Goal: Task Accomplishment & Management: Manage account settings

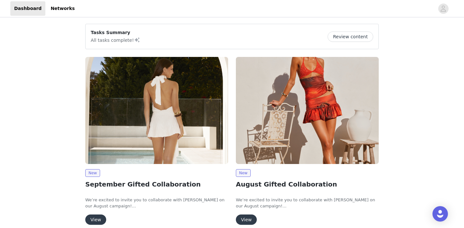
click at [100, 220] on button "View" at bounding box center [95, 220] width 21 height 10
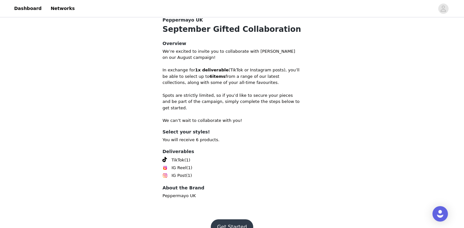
scroll to position [251, 0]
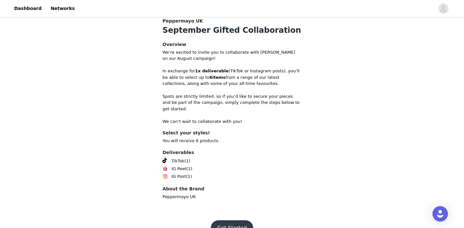
click at [232, 221] on button "Get Started" at bounding box center [232, 228] width 43 height 15
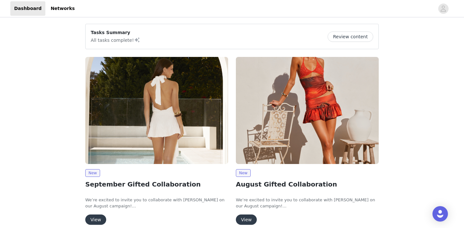
click at [96, 216] on button "View" at bounding box center [95, 220] width 21 height 10
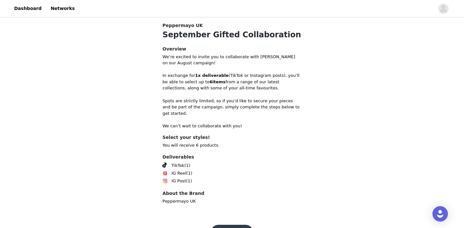
scroll to position [260, 0]
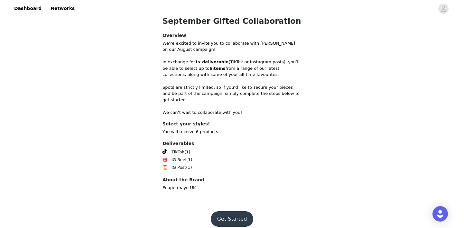
click at [229, 212] on button "Get Started" at bounding box center [232, 219] width 43 height 15
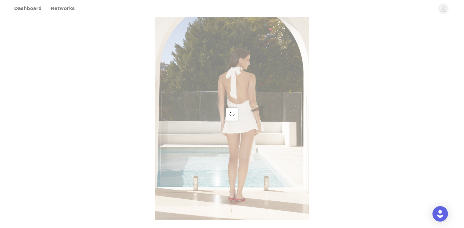
scroll to position [260, 0]
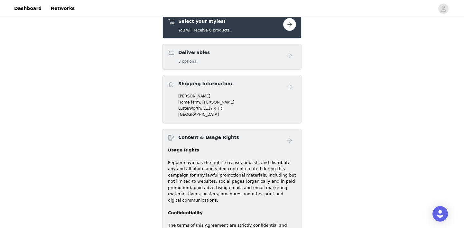
click at [201, 96] on p "[PERSON_NAME]" at bounding box center [237, 96] width 118 height 6
click at [192, 81] on h4 "Shipping Information" at bounding box center [205, 84] width 54 height 7
click at [179, 86] on h4 "Shipping Information" at bounding box center [205, 84] width 54 height 7
click at [171, 84] on span at bounding box center [171, 85] width 6 height 8
click at [193, 84] on h4 "Shipping Information" at bounding box center [205, 84] width 54 height 7
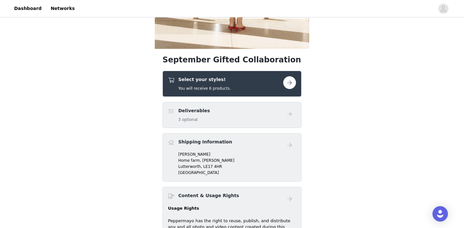
scroll to position [191, 0]
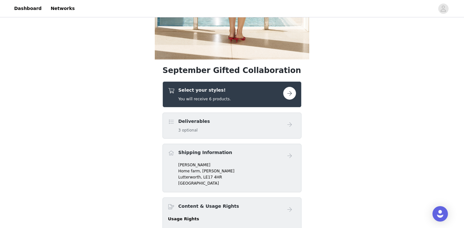
click at [288, 94] on button "button" at bounding box center [289, 93] width 13 height 13
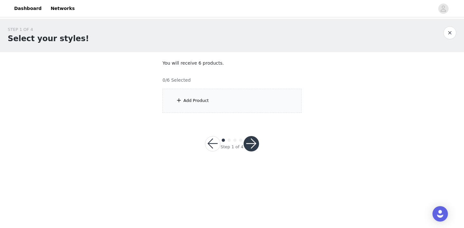
click at [185, 100] on div "Add Product" at bounding box center [196, 101] width 25 height 6
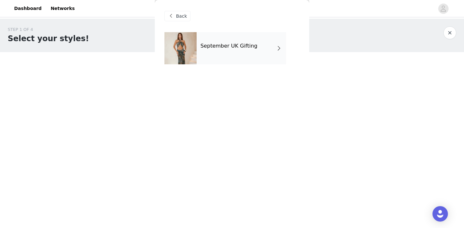
click at [247, 50] on div "September UK Gifting" at bounding box center [242, 48] width 90 height 32
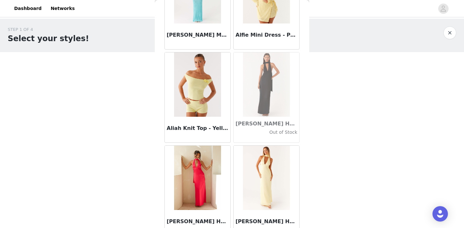
scroll to position [757, 0]
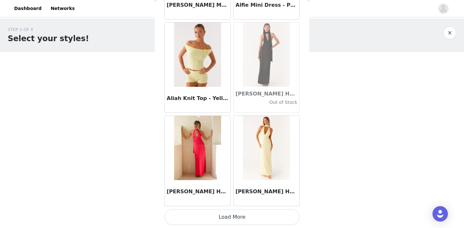
click at [237, 216] on button "Load More" at bounding box center [232, 217] width 135 height 15
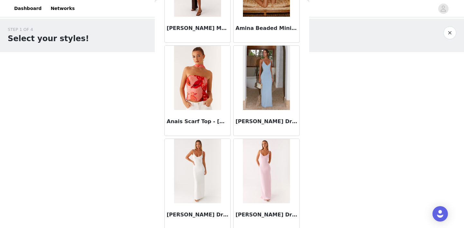
scroll to position [1691, 0]
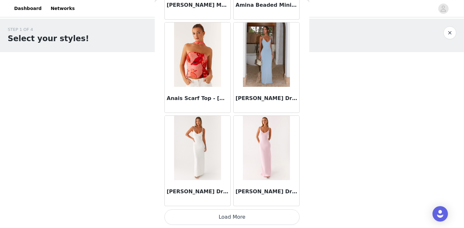
click at [237, 217] on button "Load More" at bounding box center [232, 217] width 135 height 15
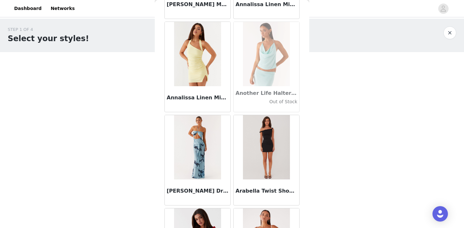
scroll to position [2625, 0]
